Goal: Transaction & Acquisition: Purchase product/service

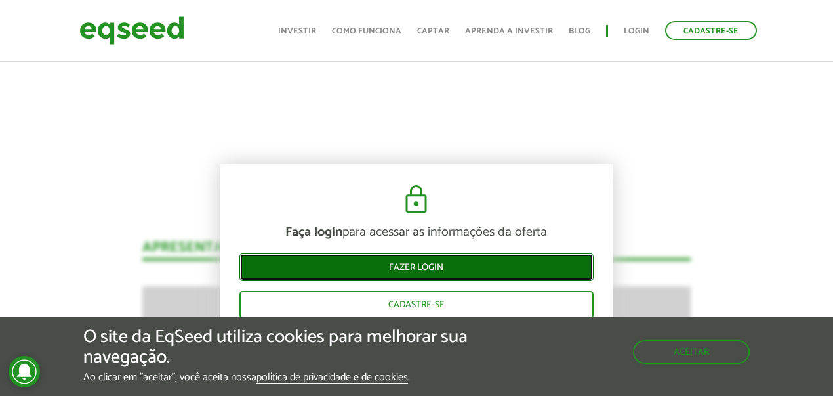
click at [425, 266] on link "Fazer login" at bounding box center [416, 267] width 354 height 28
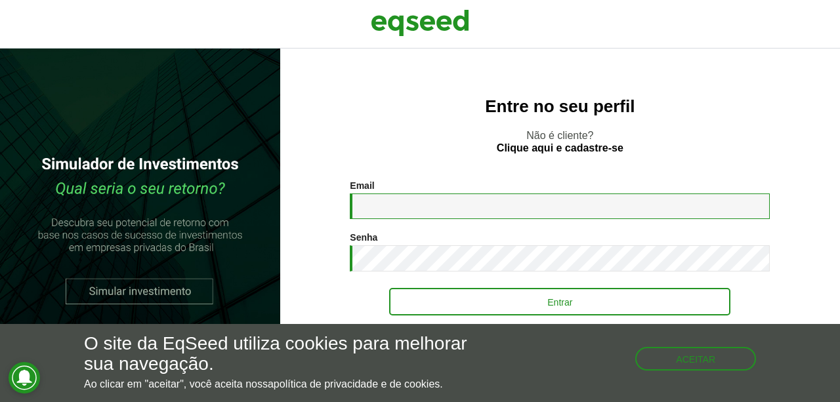
type input "**********"
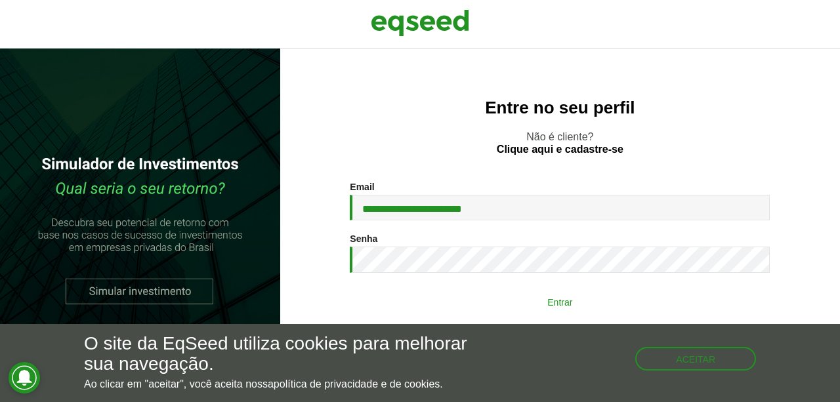
click at [549, 300] on button "Entrar" at bounding box center [559, 301] width 341 height 25
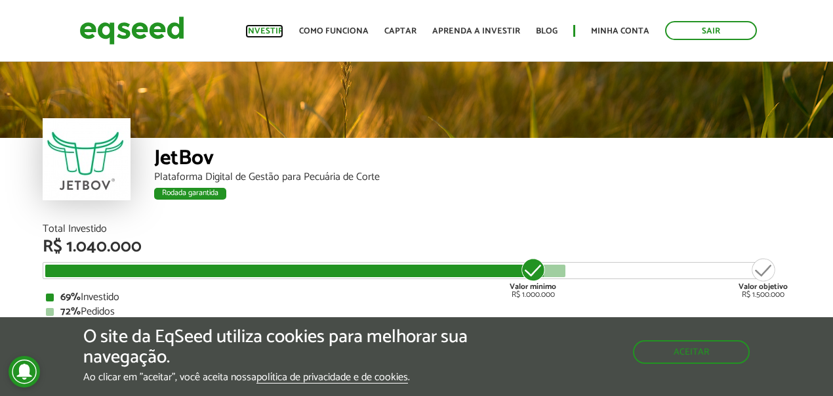
click at [269, 30] on link "Investir" at bounding box center [264, 31] width 38 height 9
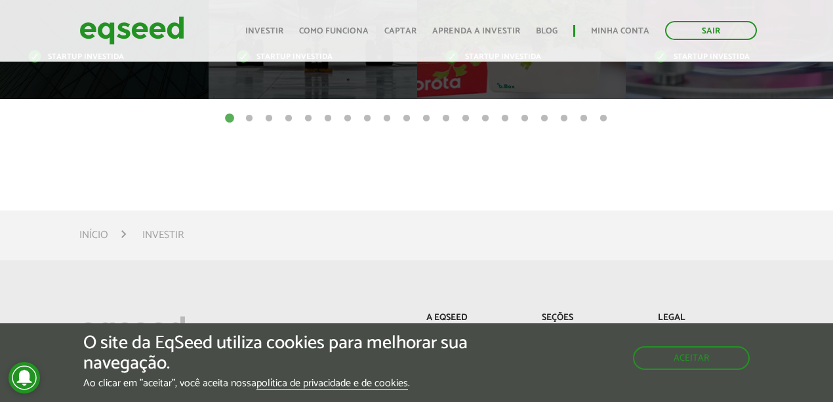
scroll to position [787, 0]
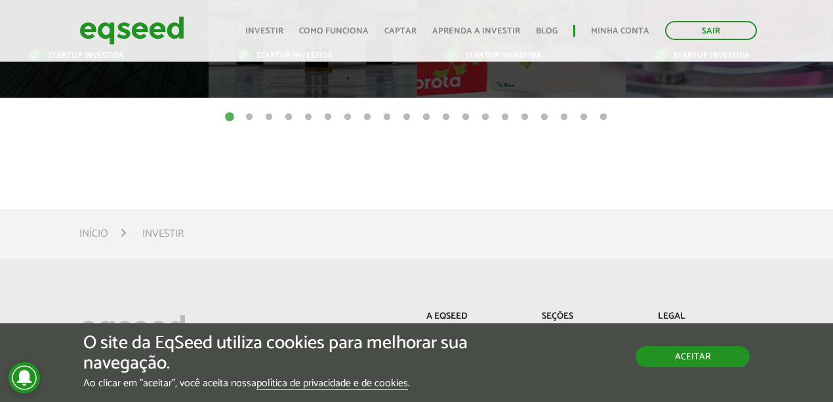
click at [718, 353] on button "Aceitar" at bounding box center [693, 356] width 114 height 21
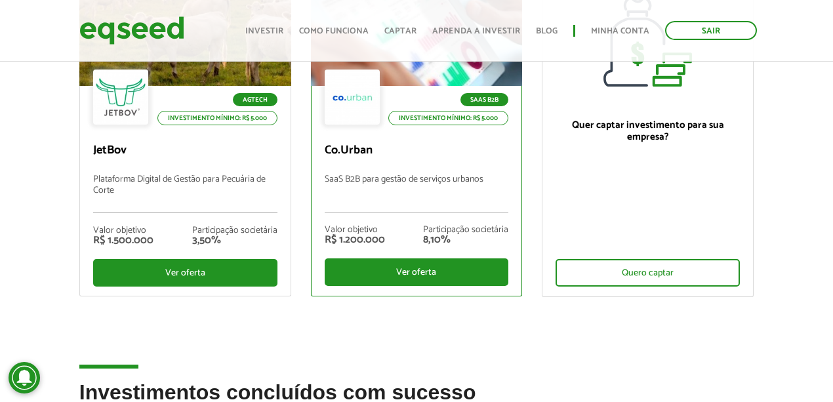
scroll to position [218, 0]
